Goal: Task Accomplishment & Management: Use online tool/utility

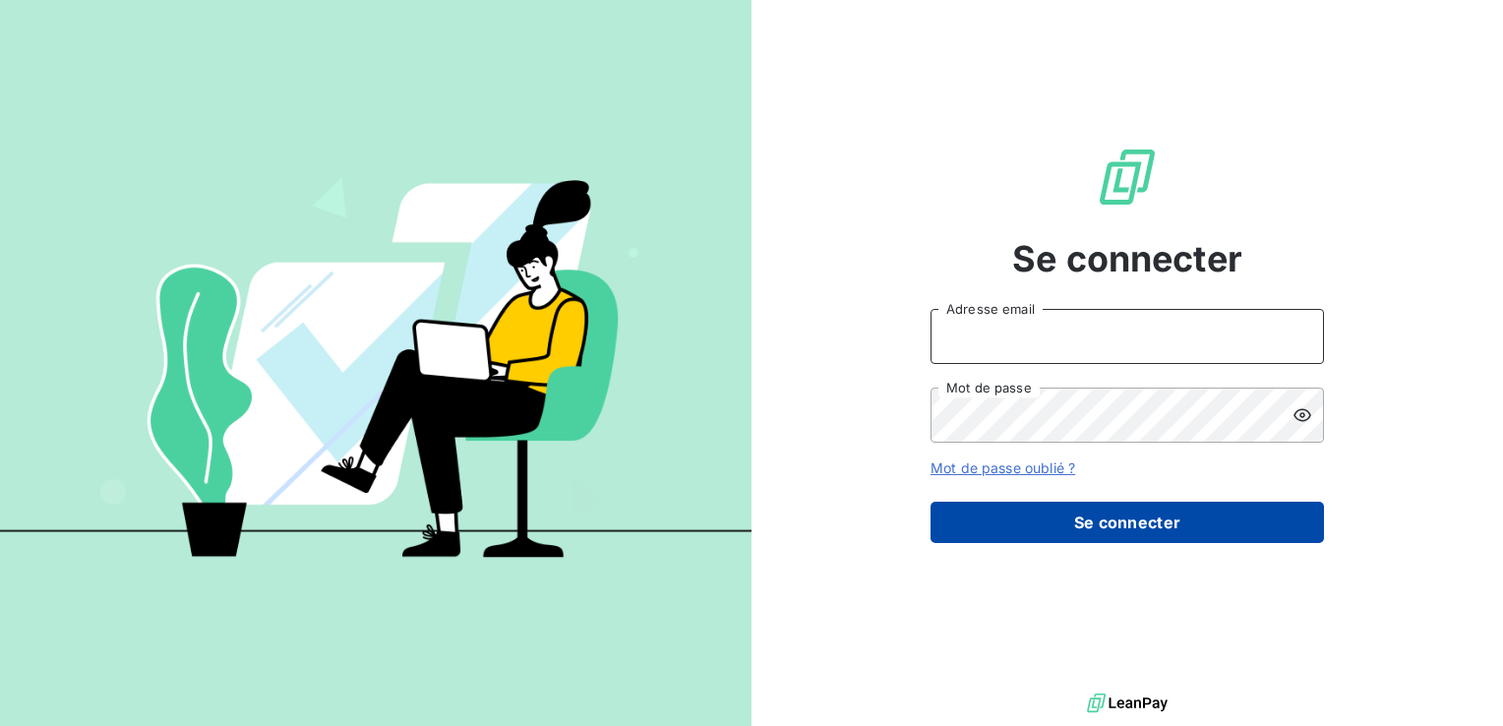
type input "[EMAIL_ADDRESS][DOMAIN_NAME]"
click at [1033, 525] on button "Se connecter" at bounding box center [1128, 522] width 394 height 41
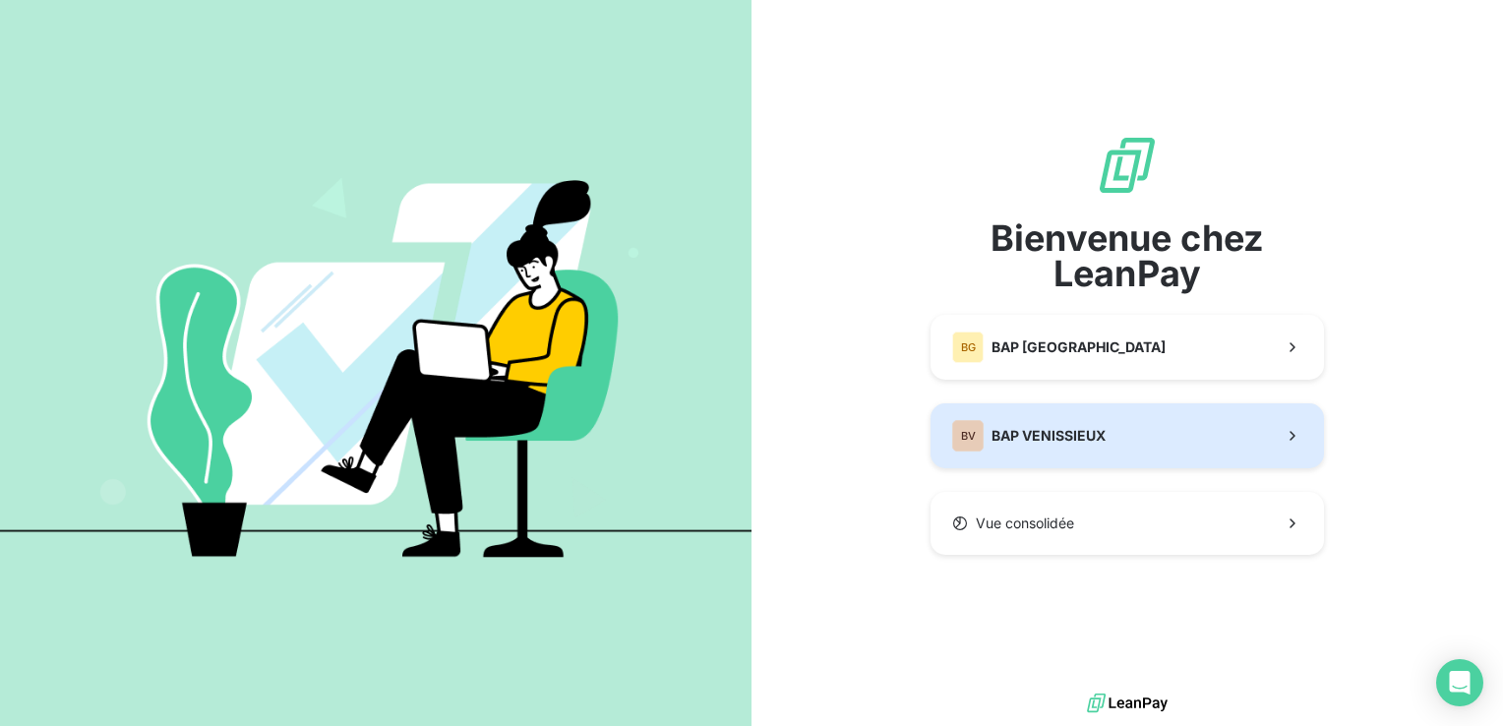
click at [1041, 444] on span "BAP VENISSIEUX" at bounding box center [1049, 436] width 114 height 20
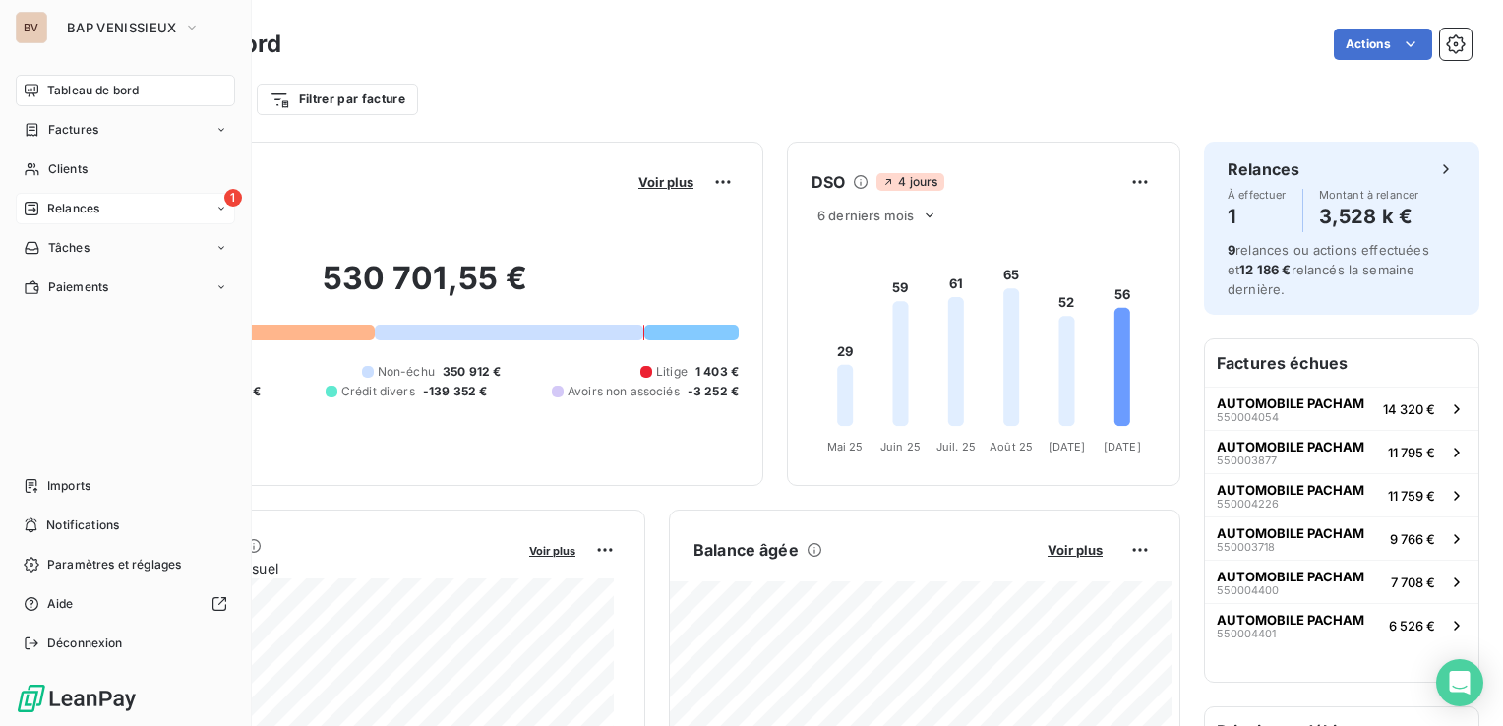
click at [42, 207] on div "Relances" at bounding box center [62, 209] width 76 height 18
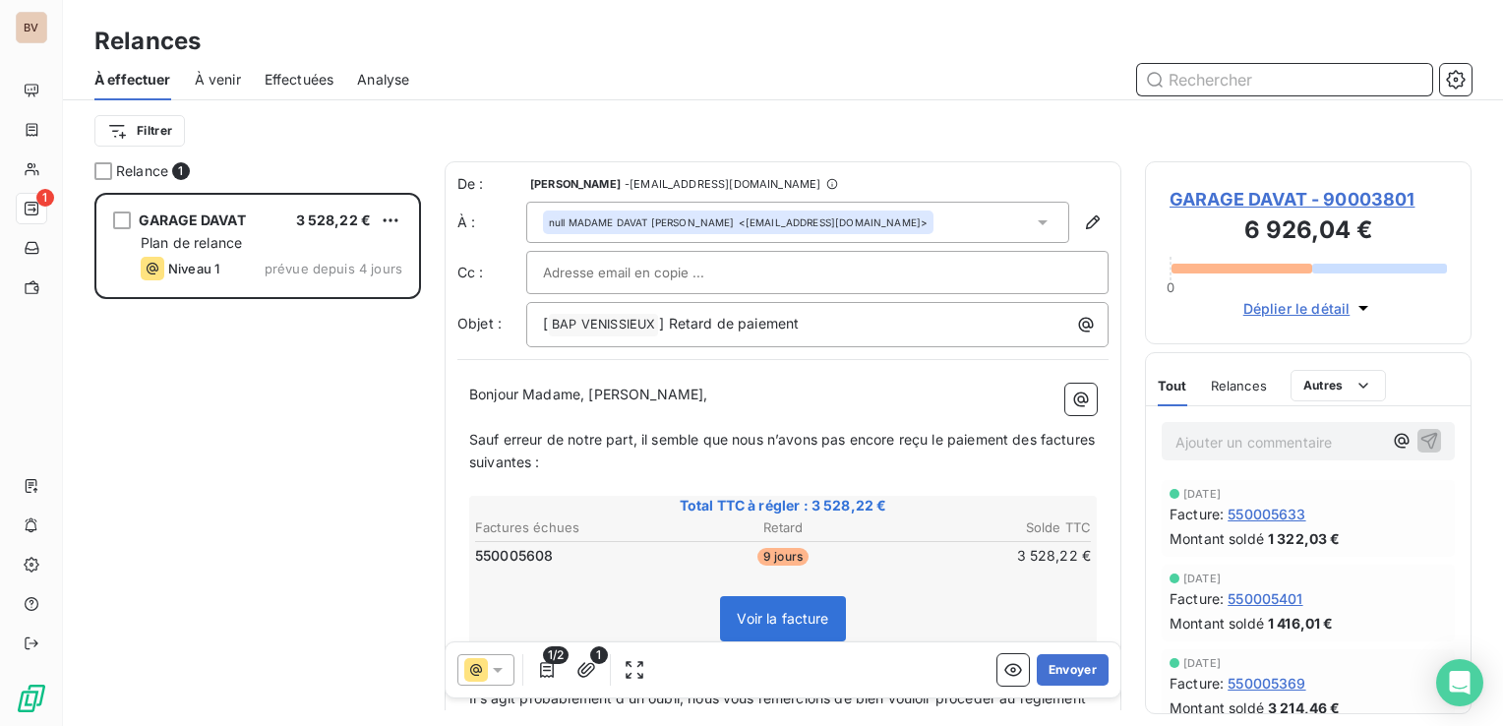
scroll to position [519, 311]
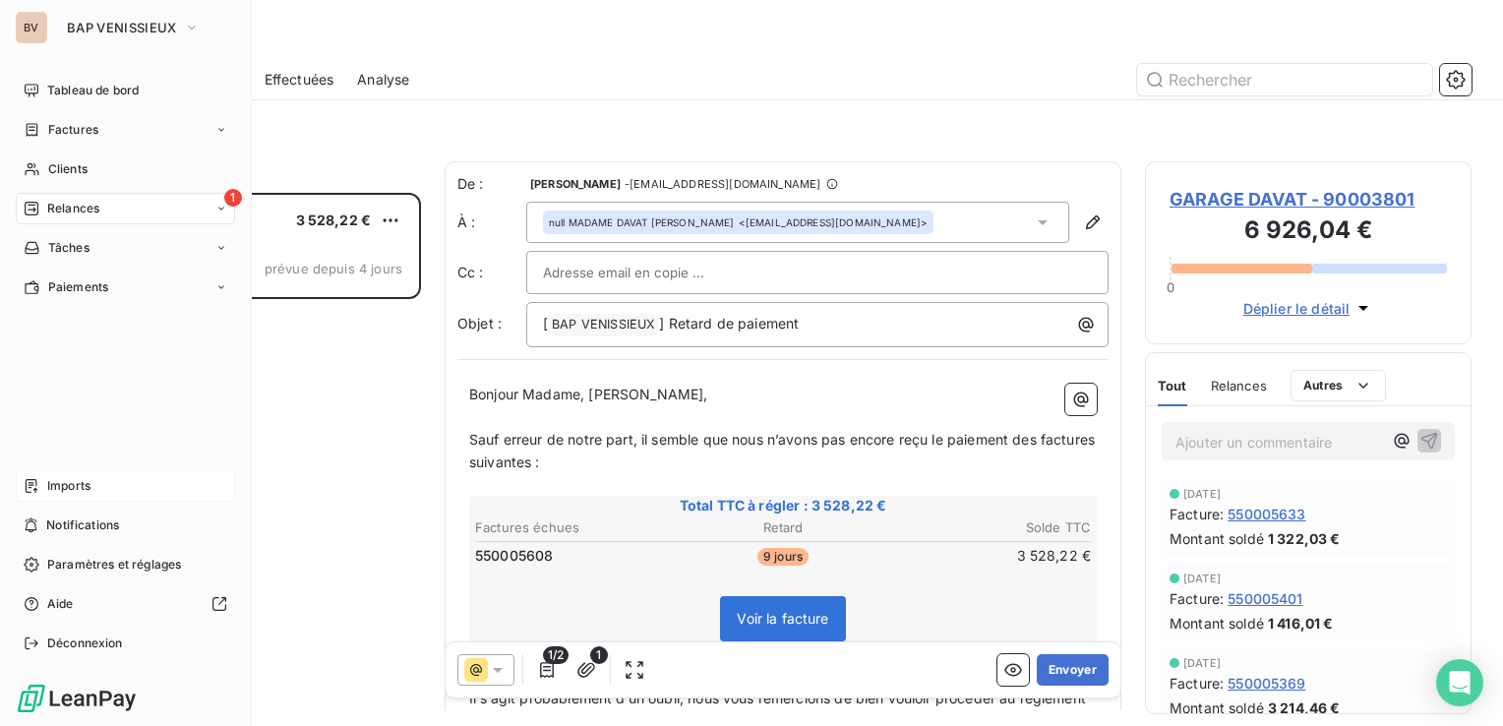
click at [42, 493] on div "Imports" at bounding box center [125, 485] width 219 height 31
